Goal: Ask a question

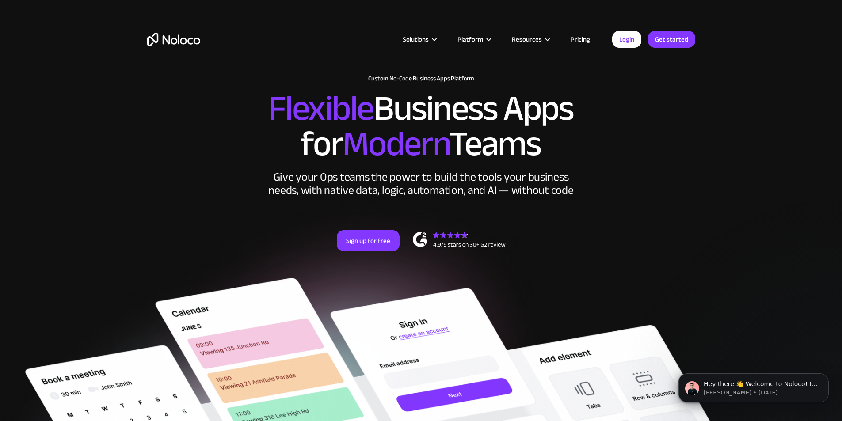
click at [587, 36] on link "Pricing" at bounding box center [580, 39] width 42 height 11
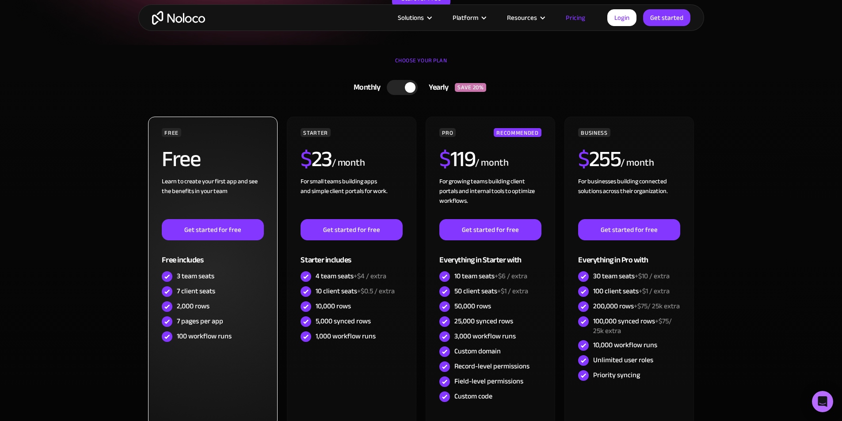
scroll to position [221, 0]
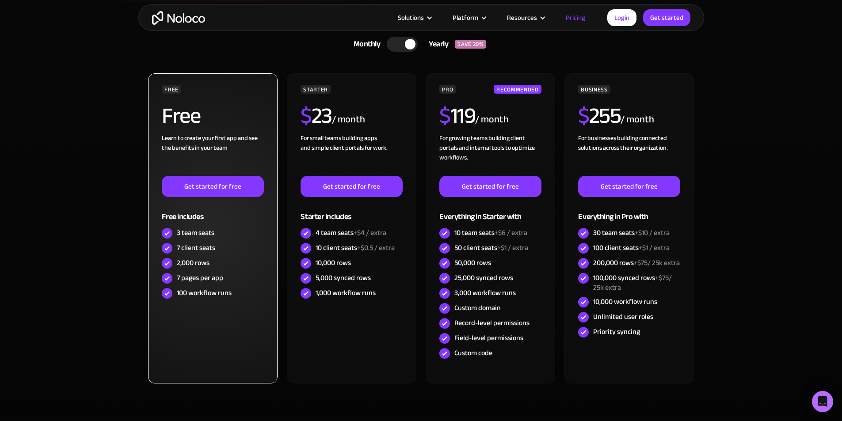
click at [222, 143] on div "Learn to create your first app and see the benefits in your team ‍" at bounding box center [213, 154] width 102 height 42
click at [220, 191] on link "Get started for free" at bounding box center [213, 186] width 102 height 21
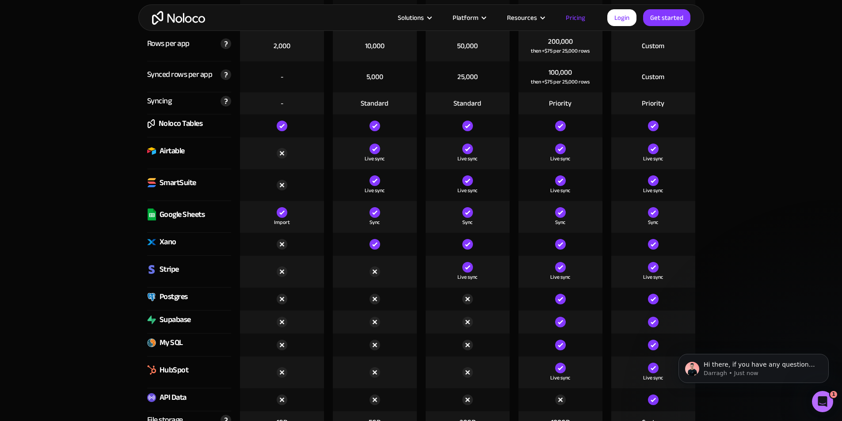
scroll to position [1252, 0]
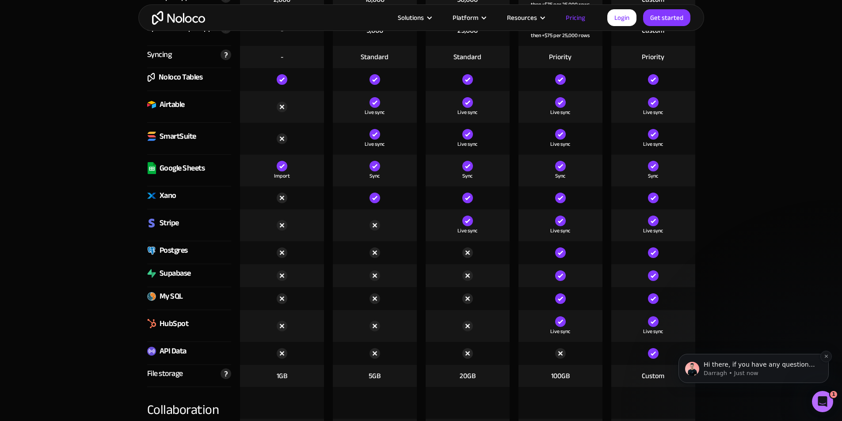
click at [759, 364] on p "Hi there, if you have any questions about our pricing, just let us know! Darragh" at bounding box center [760, 365] width 114 height 9
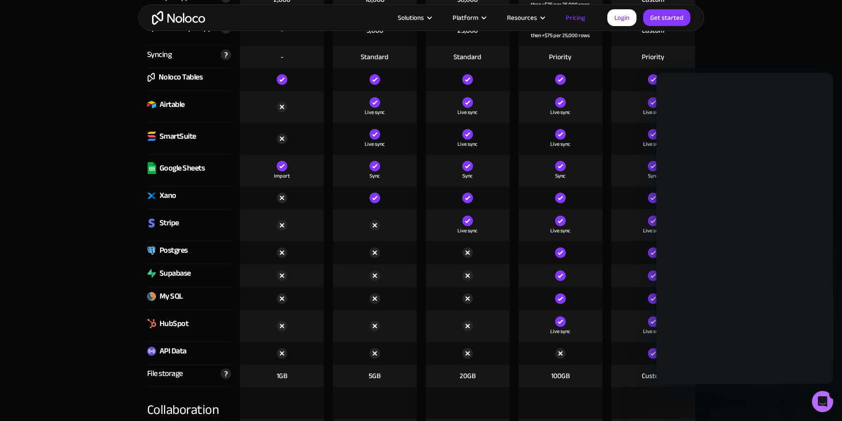
scroll to position [0, 0]
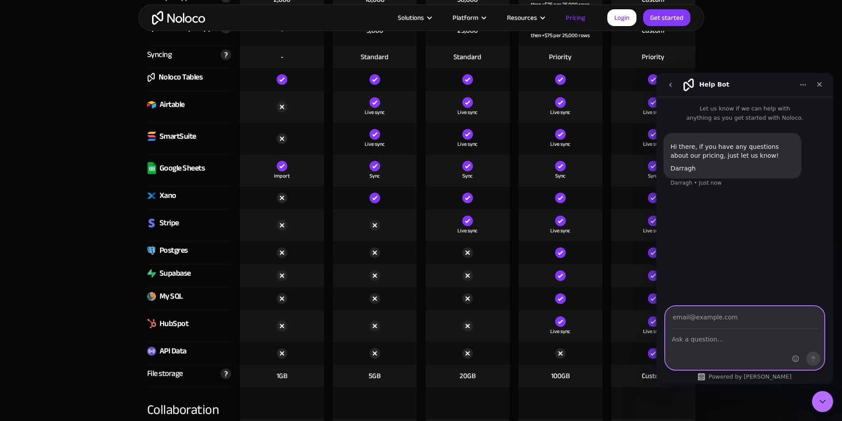
click at [712, 334] on textarea "Ask a question…" at bounding box center [744, 337] width 158 height 15
click at [719, 318] on input "Your email" at bounding box center [745, 318] width 148 height 23
click at [719, 338] on textarea "Ask a question…" at bounding box center [744, 337] width 158 height 15
click at [760, 324] on input "Your email" at bounding box center [745, 318] width 148 height 23
type input "eric@canopylabs.co"
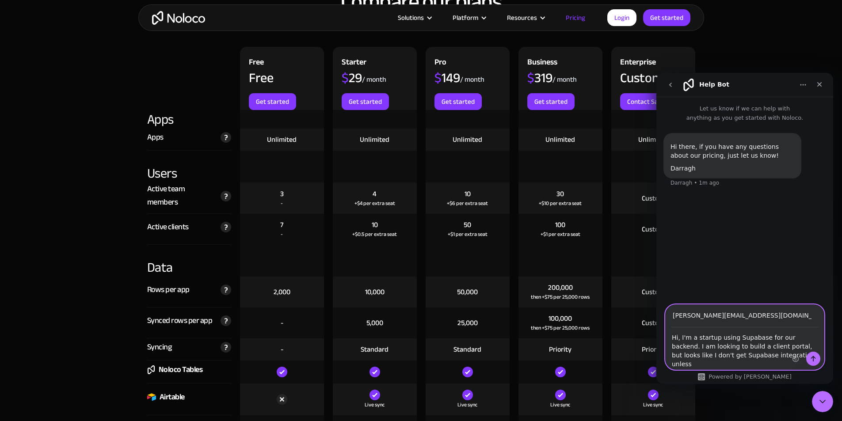
scroll to position [958, 0]
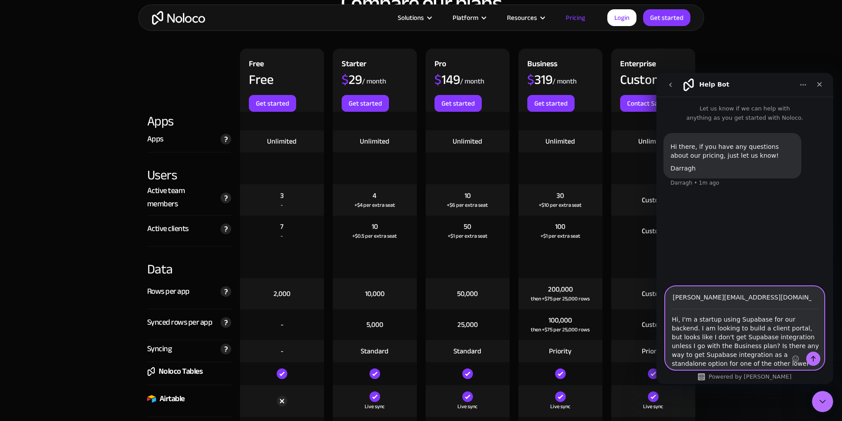
type textarea "Hi, I'm a startup using Supabase for our backend. I am looking to build a clien…"
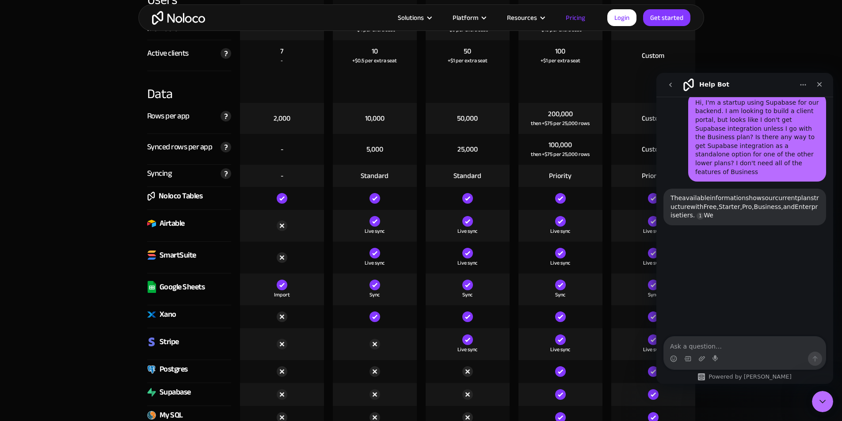
scroll to position [1105, 0]
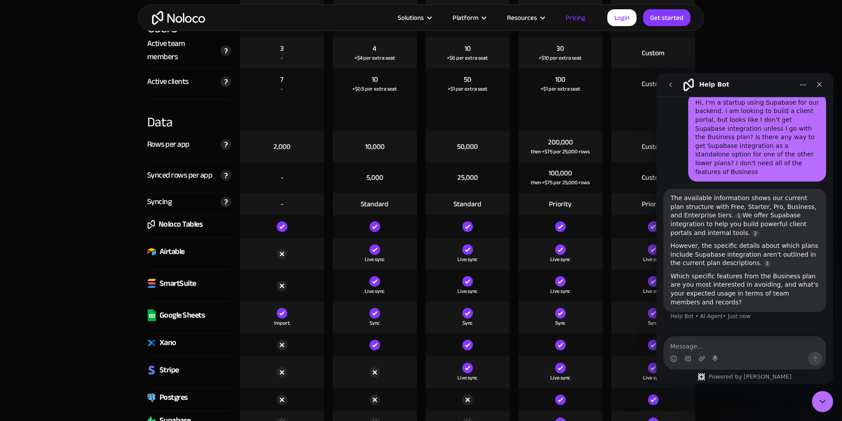
click at [713, 346] on textarea "Message…" at bounding box center [745, 344] width 162 height 15
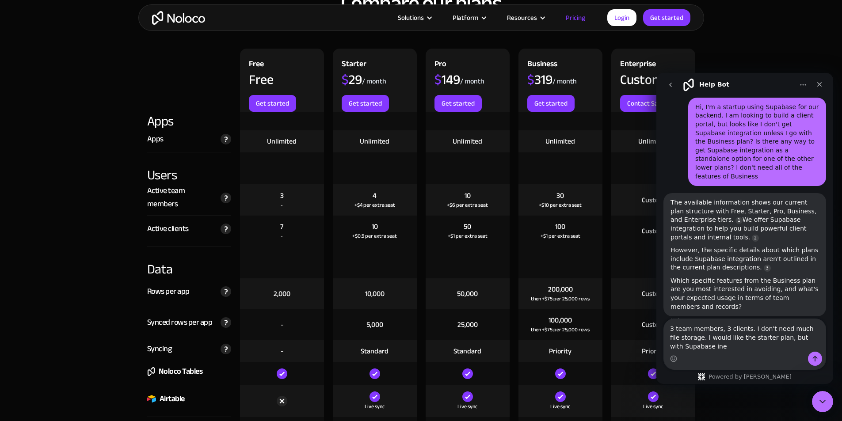
scroll to position [95, 0]
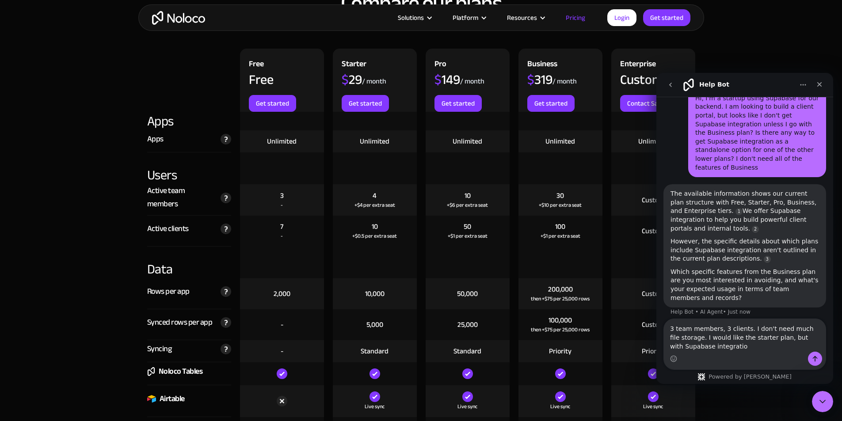
type textarea "3 team members, 3 clients. I don't need much file storage. I would like the sta…"
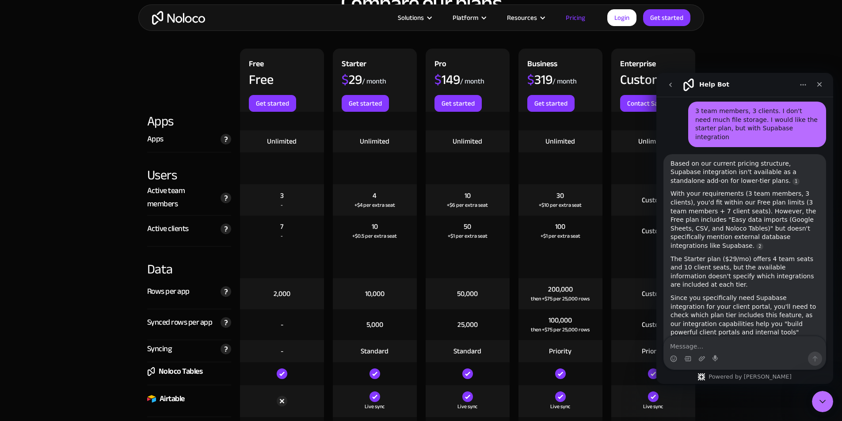
scroll to position [325, 0]
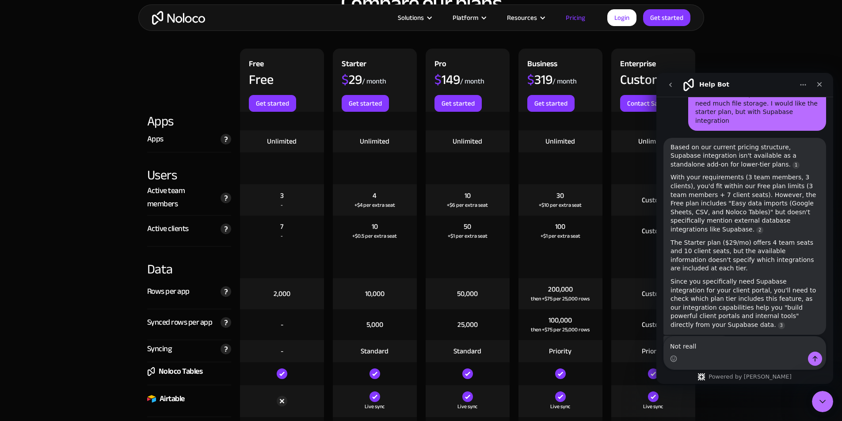
type textarea "Not really"
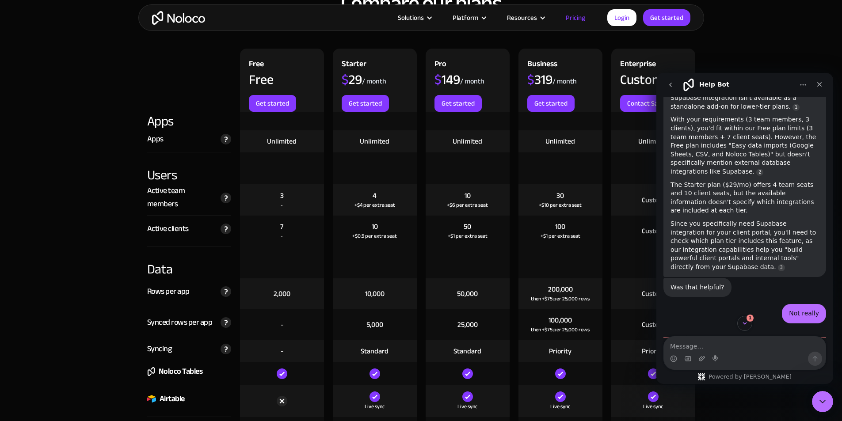
scroll to position [401, 0]
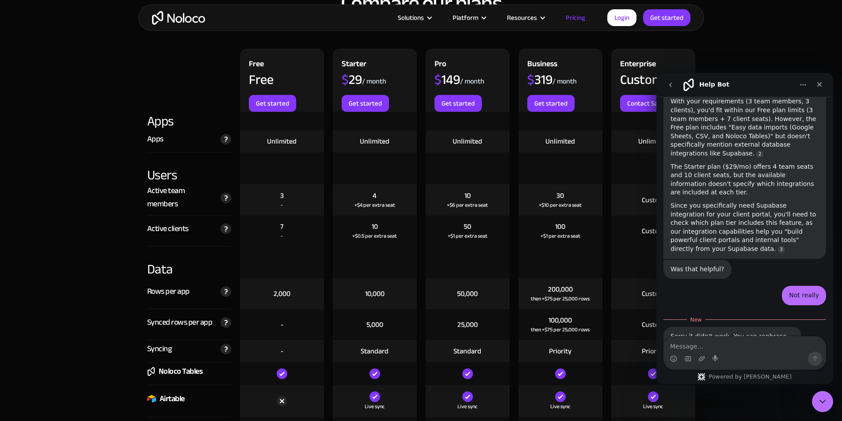
click at [715, 339] on textarea "Message…" at bounding box center [745, 344] width 162 height 15
type textarea "How do I talk with your team?"
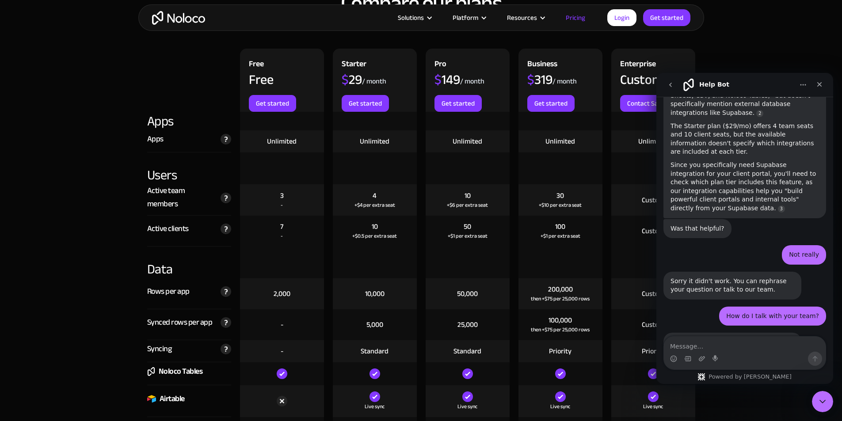
scroll to position [465, 0]
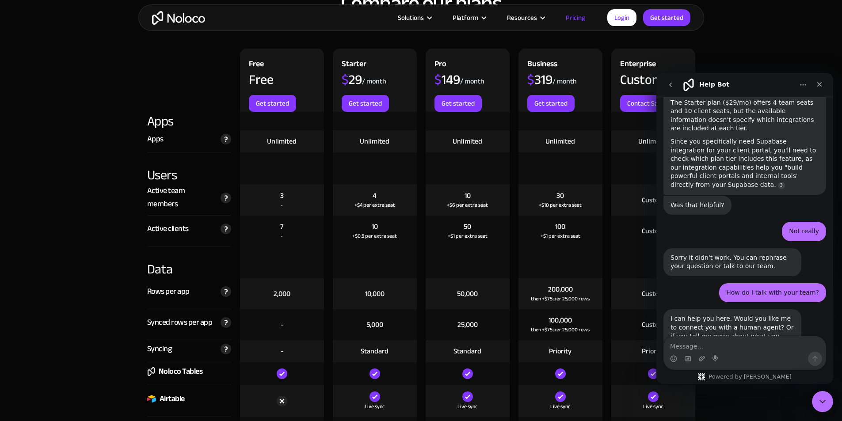
click at [757, 351] on textarea "Message…" at bounding box center [745, 344] width 162 height 15
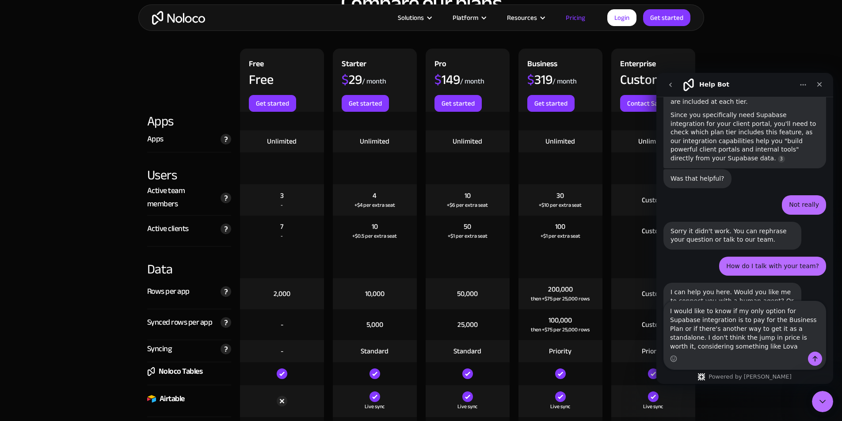
scroll to position [500, 0]
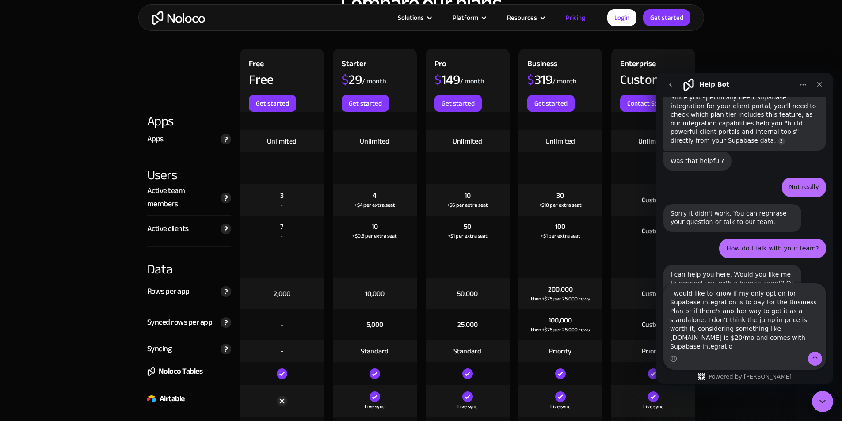
type textarea "I would like to know if my only option for Supabase integration is to pay for t…"
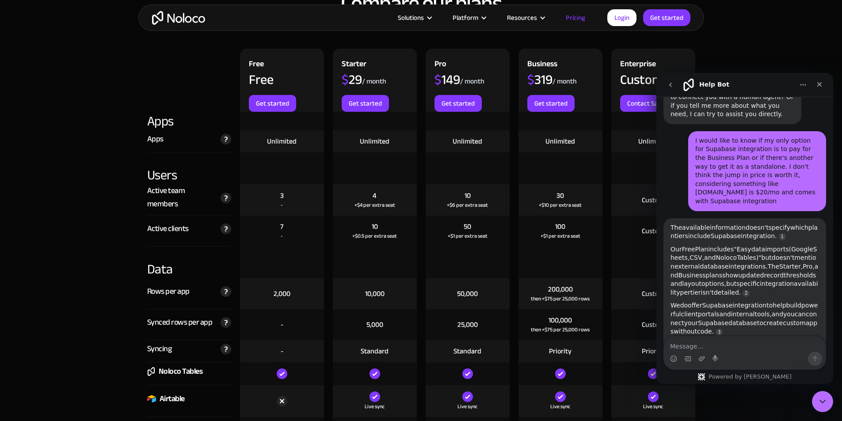
scroll to position [712, 0]
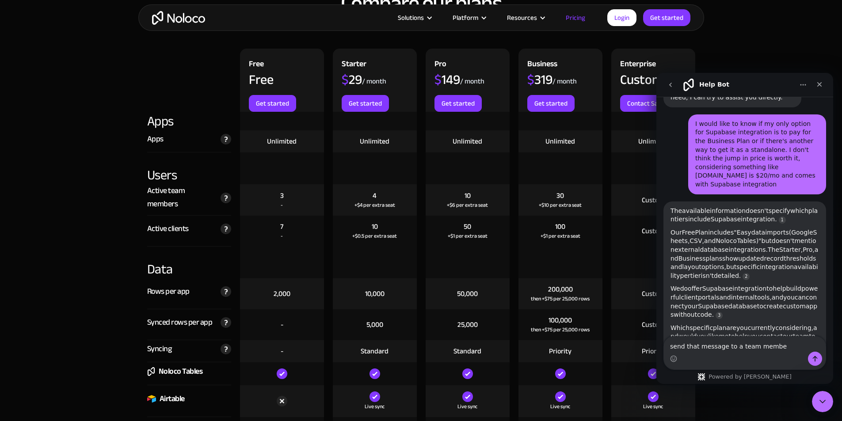
type textarea "send that message to a team member"
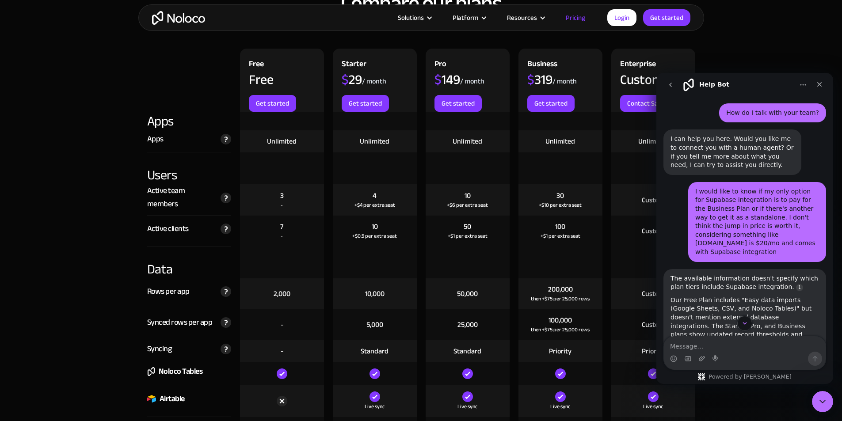
scroll to position [653, 0]
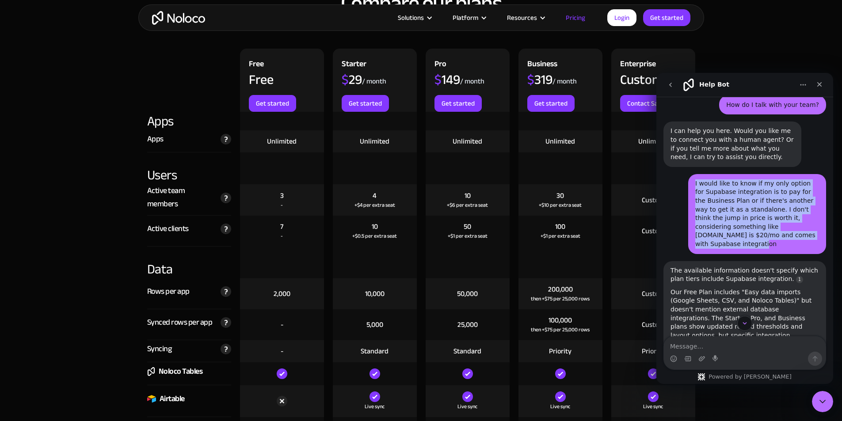
drag, startPoint x: 688, startPoint y: 142, endPoint x: 759, endPoint y: 198, distance: 89.7
click at [759, 198] on div "I would like to know if my only option for Supabase integration is to pay for t…" at bounding box center [757, 214] width 138 height 80
copy div "I would like to know if my only option for Supabase integration is to pay for t…"
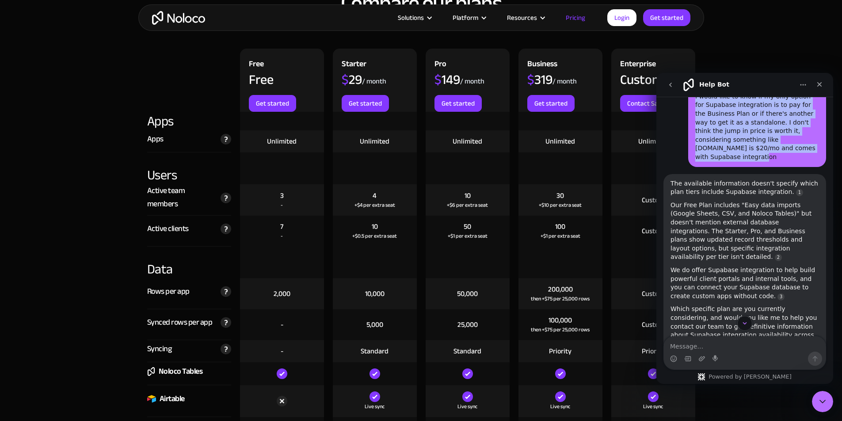
scroll to position [800, 0]
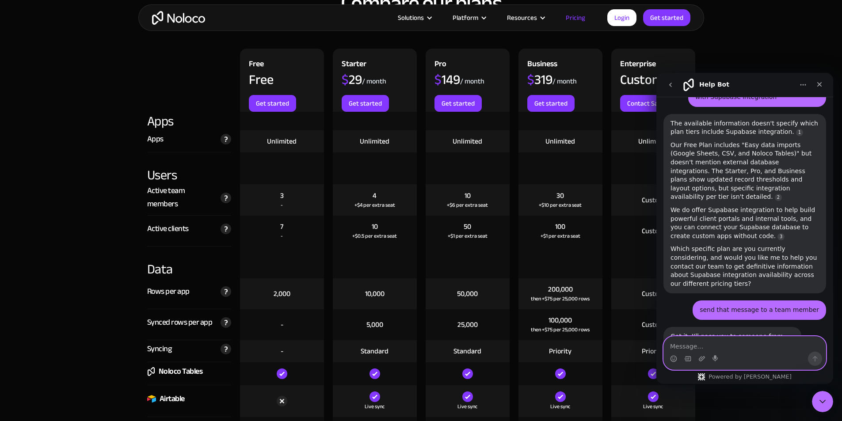
click at [744, 346] on textarea "Message…" at bounding box center [745, 344] width 162 height 15
paste textarea "I would like to know if my only option for Supabase integration is to pay for t…"
type textarea "I would like to know if my only option for Supabase integration is to pay for t…"
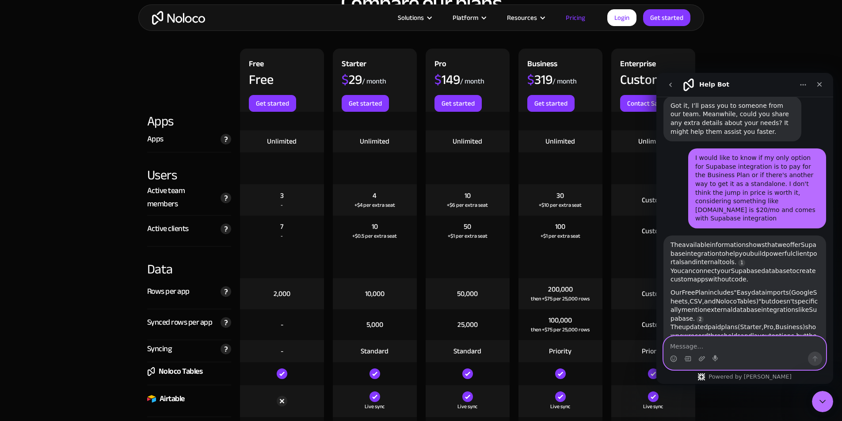
scroll to position [1034, 0]
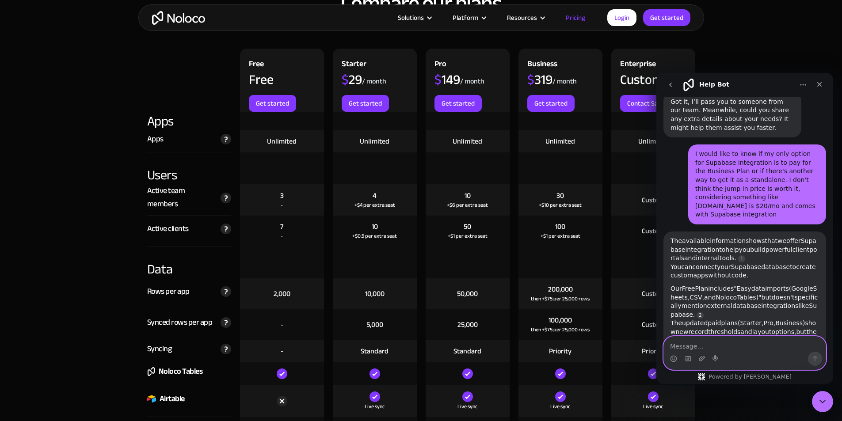
click at [731, 350] on textarea "Message…" at bounding box center [745, 344] width 162 height 15
type textarea "P"
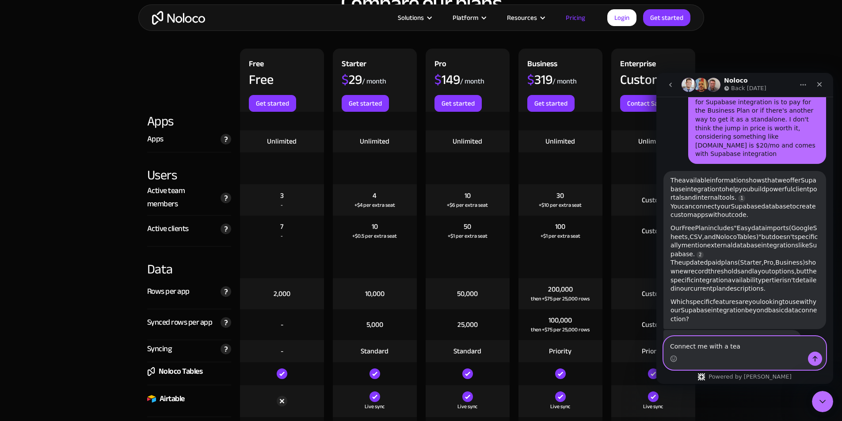
scroll to position [1097, 0]
type textarea "Connect me with a team"
click at [807, 86] on button "Home" at bounding box center [803, 84] width 17 height 17
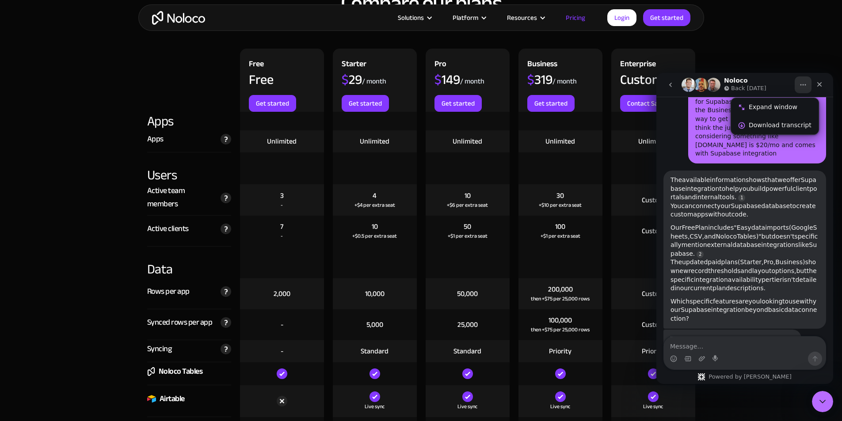
click at [806, 86] on button "Home" at bounding box center [803, 84] width 17 height 17
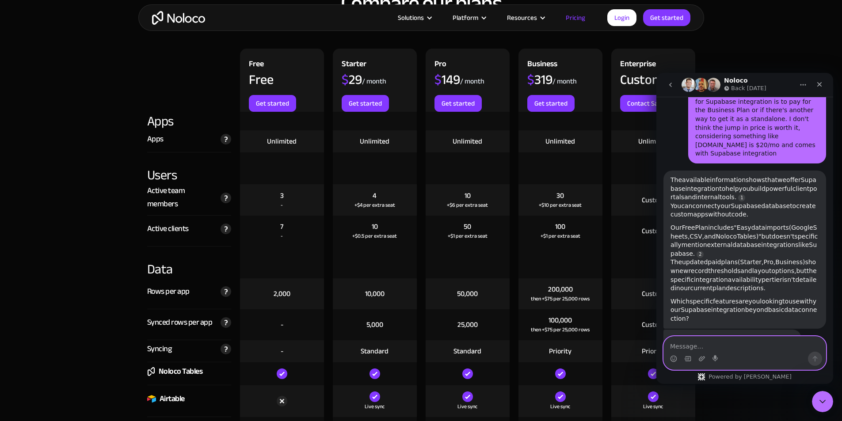
click at [746, 346] on textarea "Message…" at bounding box center [745, 344] width 162 height 15
click at [733, 339] on textarea "Message…" at bounding box center [745, 344] width 162 height 15
click at [730, 347] on textarea "Message…" at bounding box center [745, 344] width 162 height 15
type textarea "Ok just let them know I'm looking for a starter or pro plan with Supabase integ…"
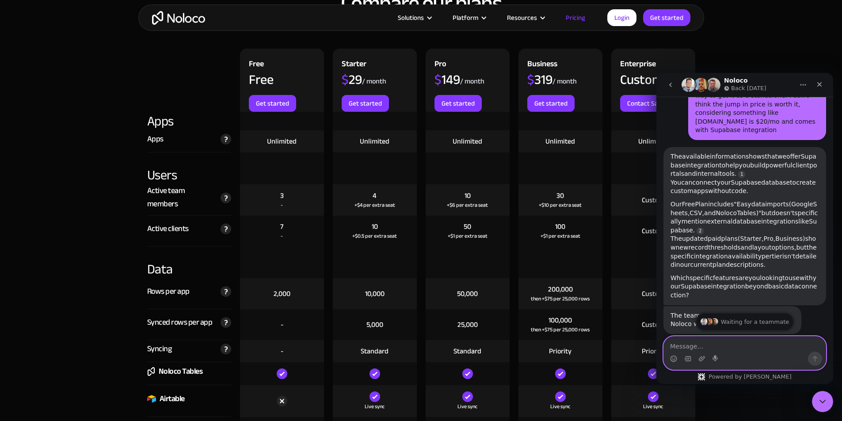
scroll to position [1132, 0]
